Goal: Task Accomplishment & Management: Complete application form

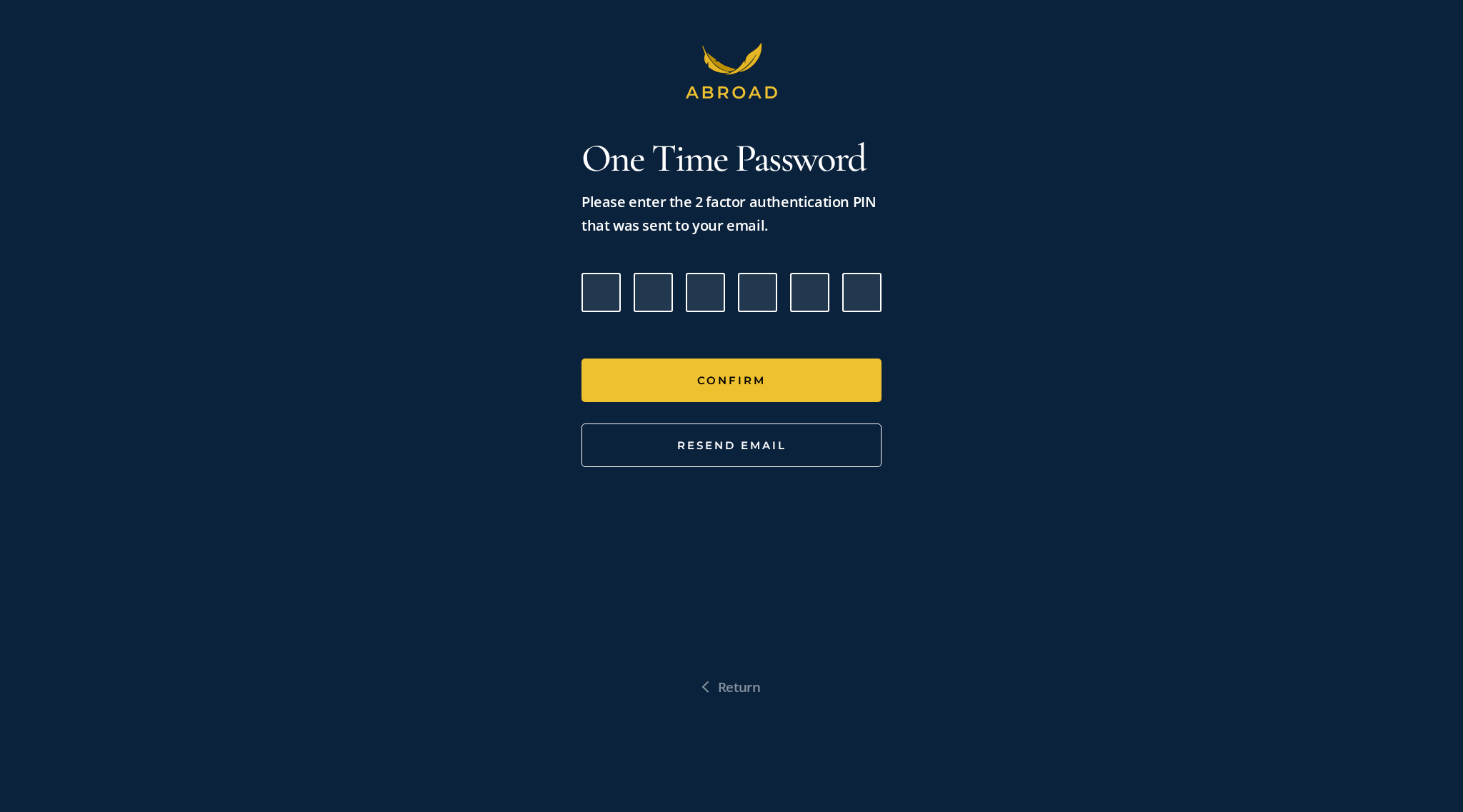
click at [591, 278] on input "Please enter verification code. Digit 1" at bounding box center [601, 292] width 39 height 39
paste input "6"
type input "1"
type input "2"
type input "8"
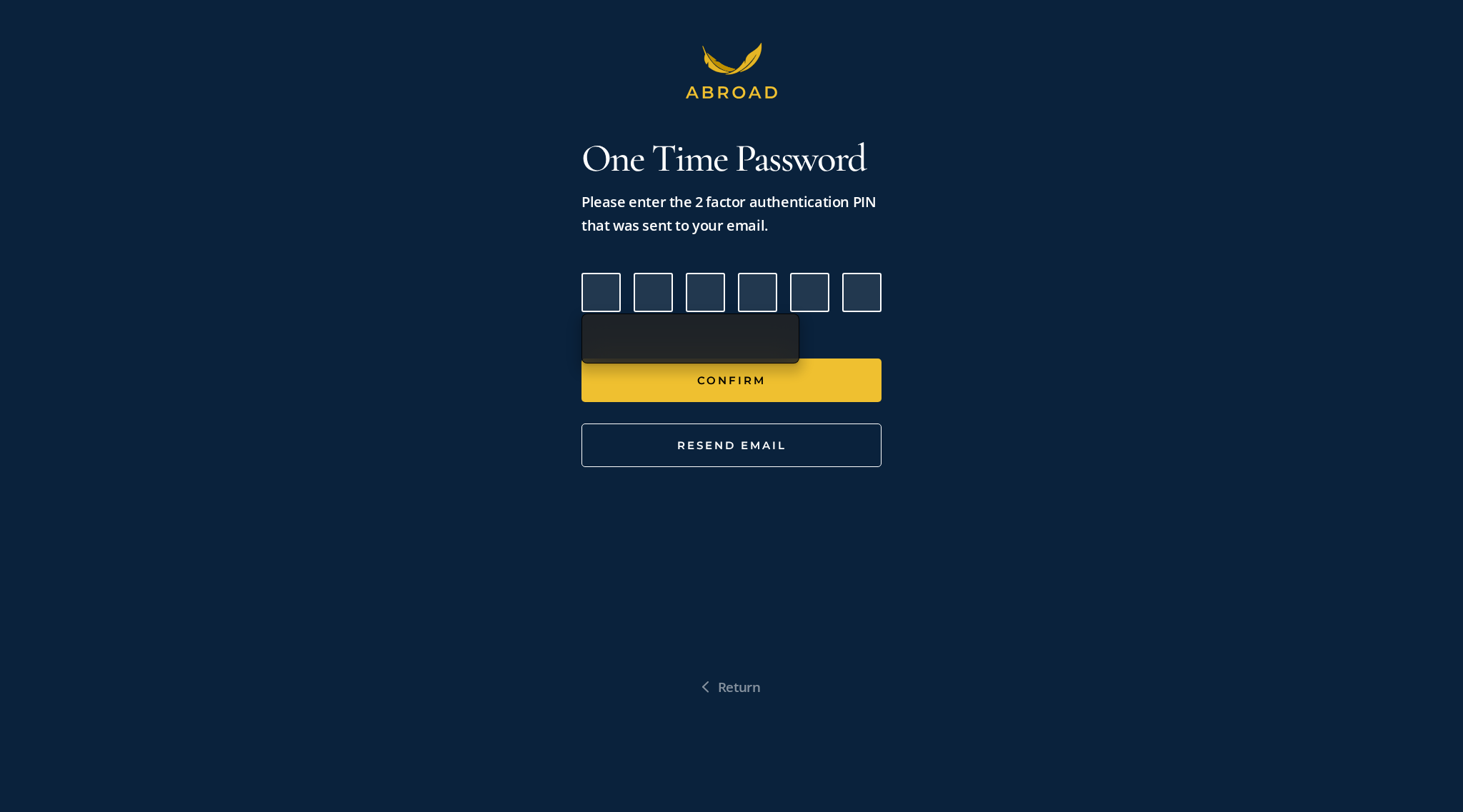
type input "8"
type input "7"
type input "6"
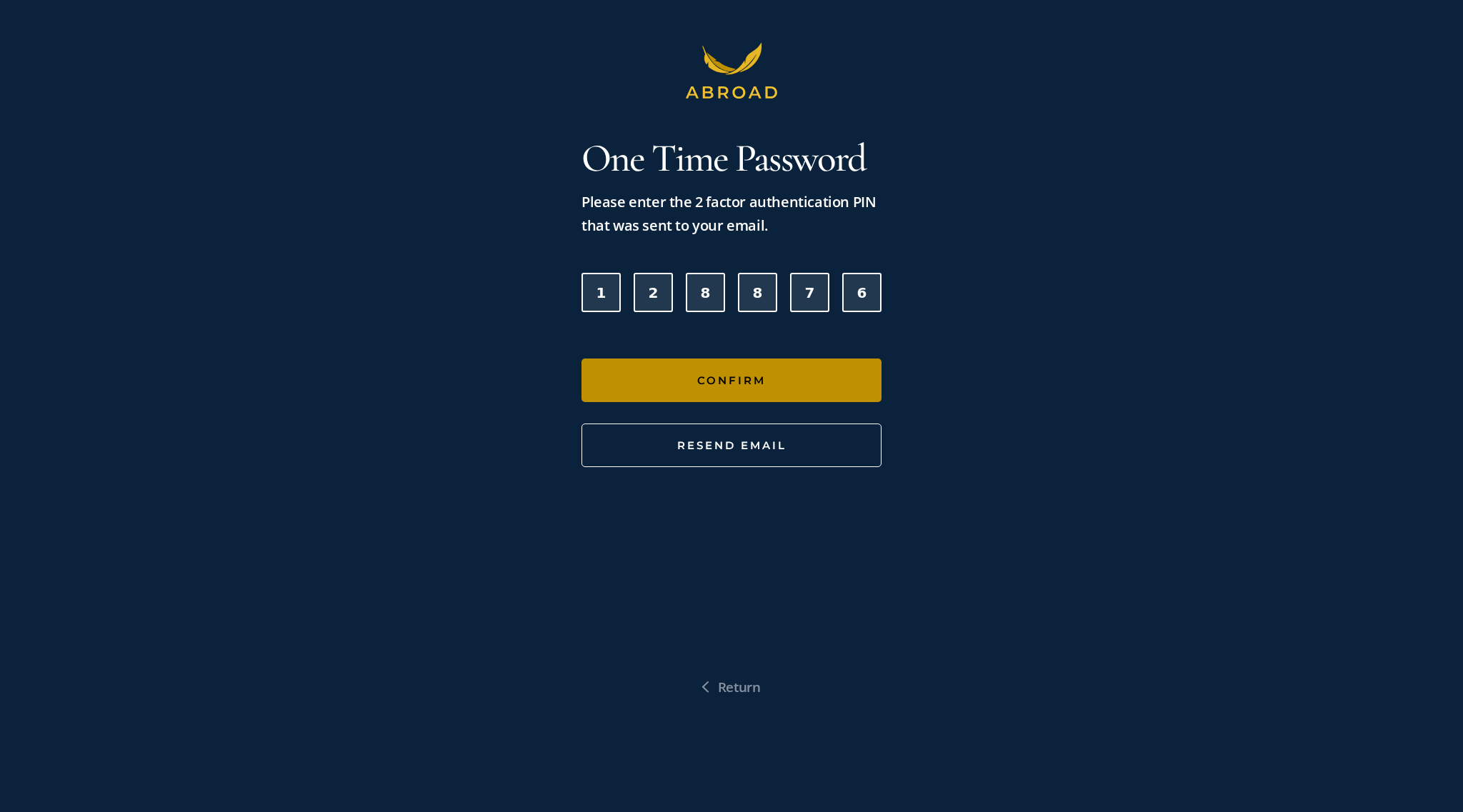
click at [666, 364] on button "Confirm" at bounding box center [731, 380] width 300 height 43
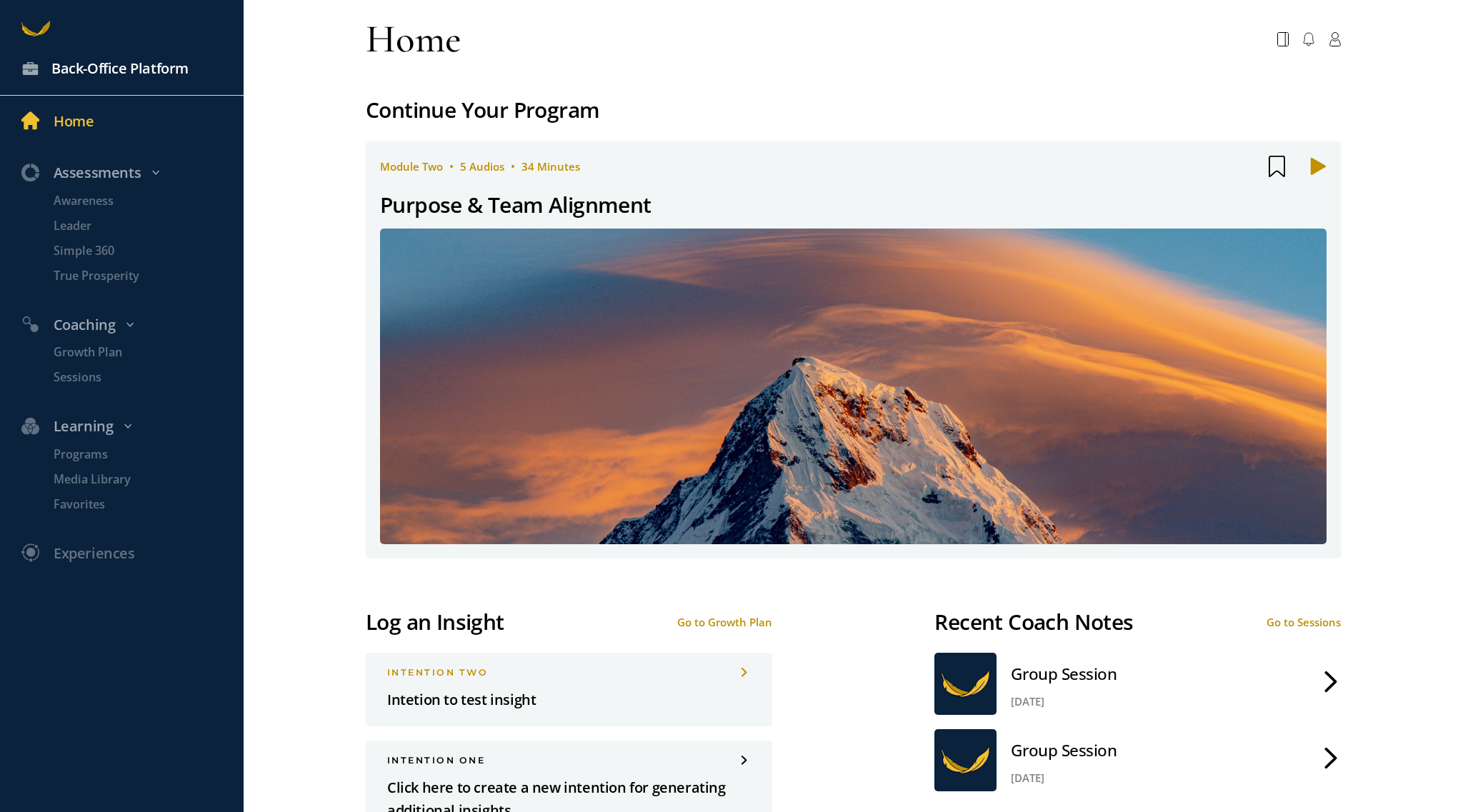
click at [91, 58] on div "Back-Office Platform" at bounding box center [119, 69] width 137 height 24
